Goal: Task Accomplishment & Management: Manage account settings

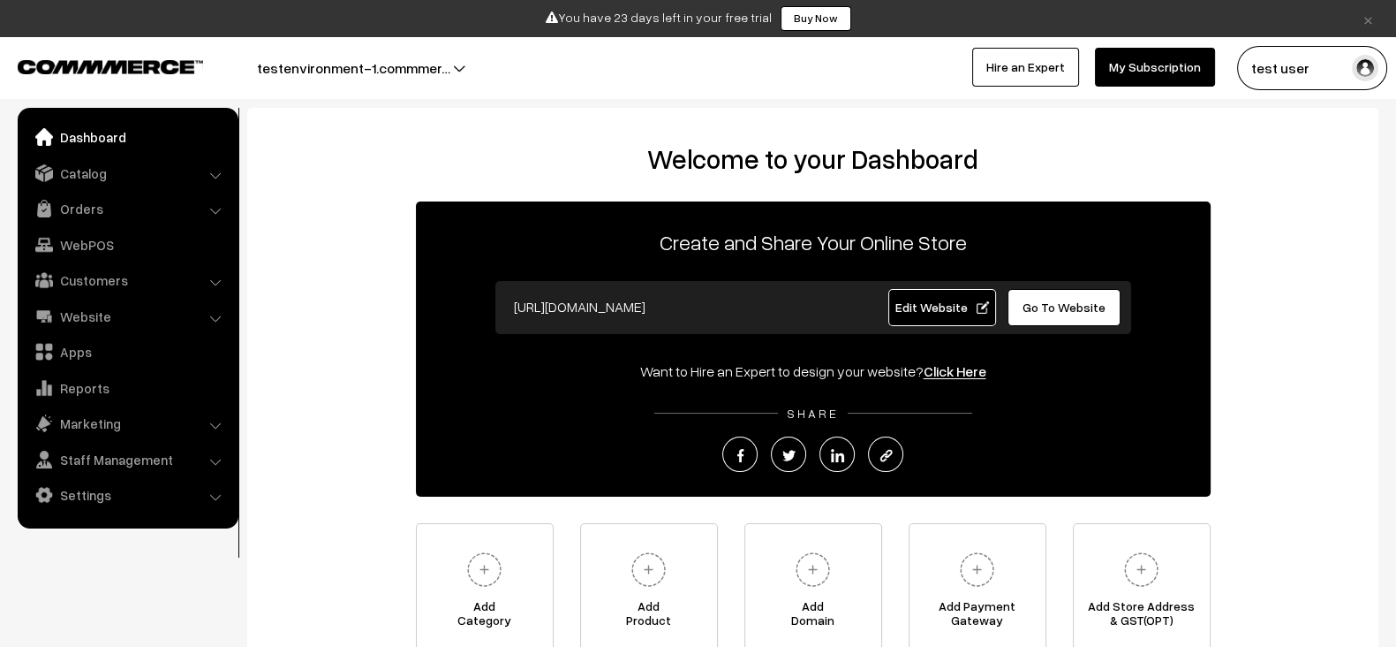
click at [1267, 79] on button "test user" at bounding box center [1312, 68] width 150 height 44
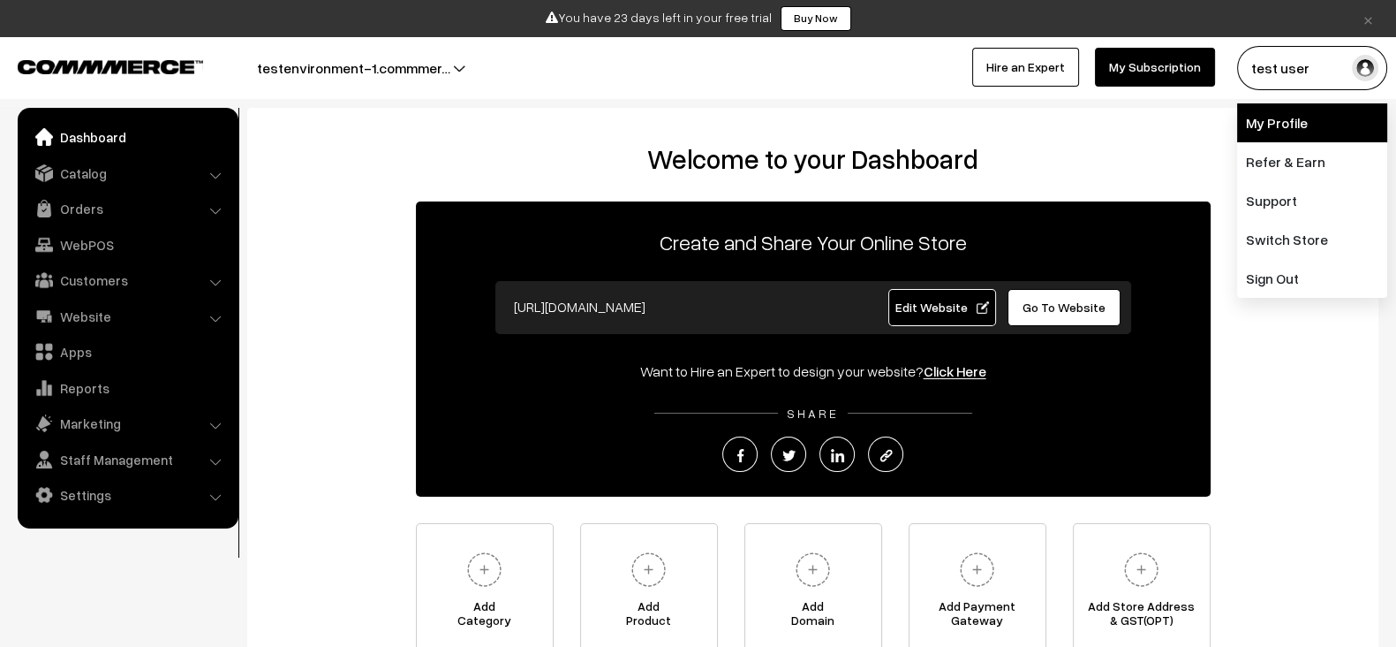
click at [1260, 120] on link "My Profile" at bounding box center [1312, 122] width 150 height 39
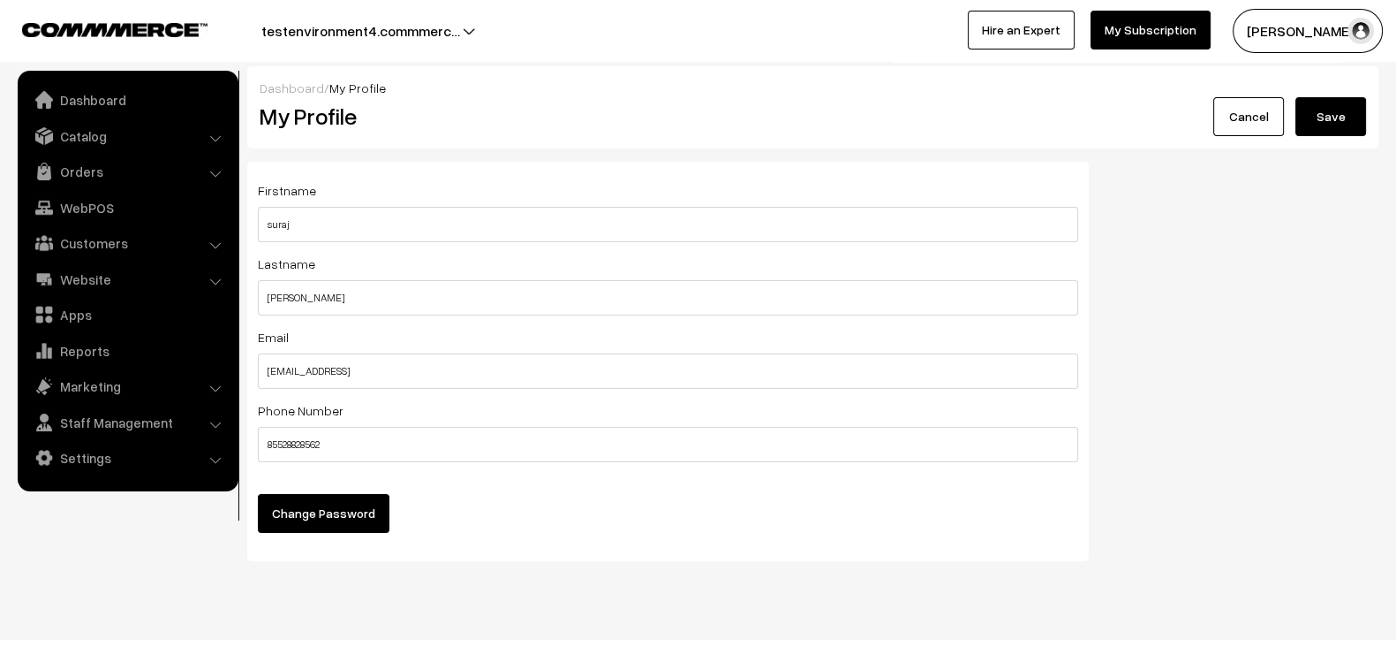
click at [246, 366] on div "Firstname suraj Lastname [PERSON_NAME] Email [EMAIL_ADDRESS] Phone Number 85528…" at bounding box center [668, 368] width 868 height 412
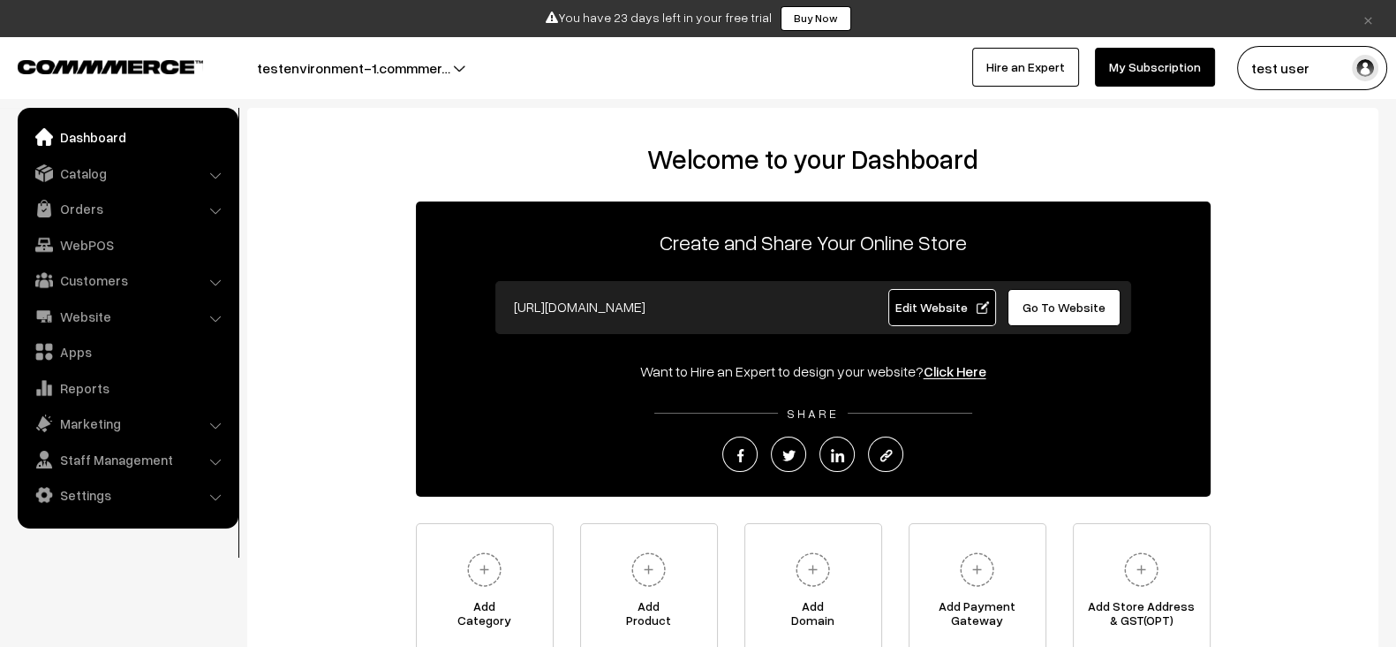
click at [1350, 70] on button "test user" at bounding box center [1312, 68] width 150 height 44
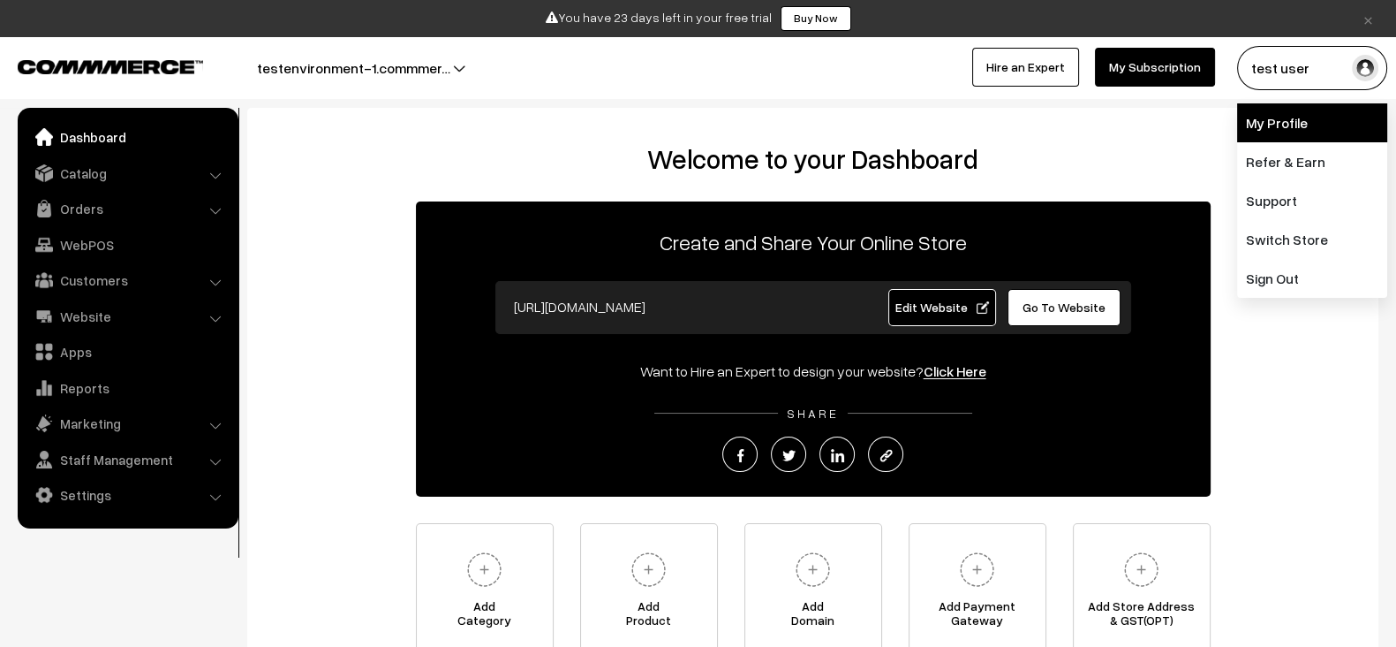
click at [1294, 117] on link "My Profile" at bounding box center [1312, 122] width 150 height 39
